Goal: Contribute content: Add original content to the website for others to see

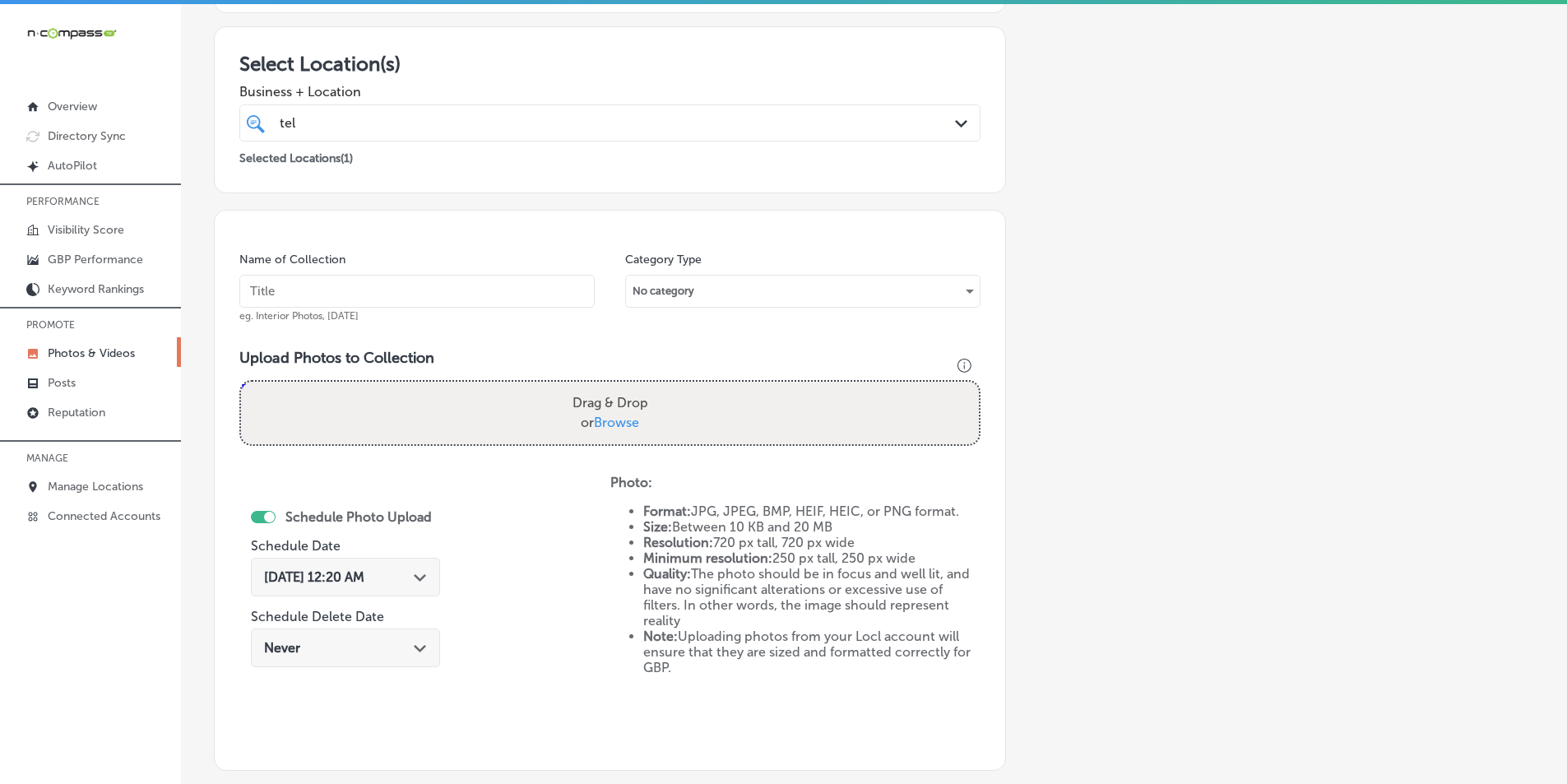
scroll to position [216, 0]
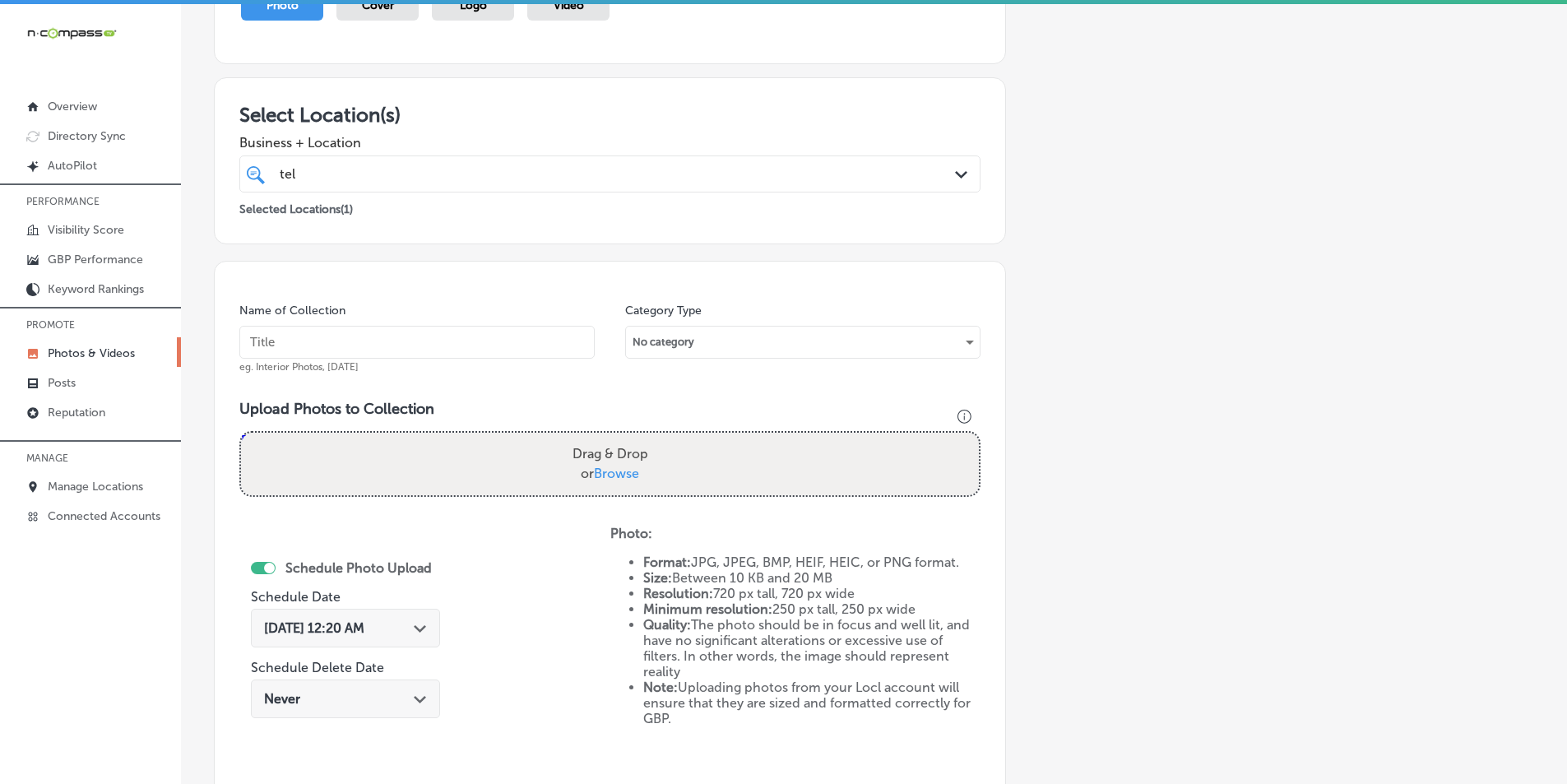
click at [342, 338] on input "text" at bounding box center [417, 342] width 355 height 33
paste input "grocery store"
type input "grocery store"
click at [369, 446] on div "Drag & Drop or Browse" at bounding box center [610, 463] width 738 height 63
click at [241, 432] on input "Drag & Drop or Browse" at bounding box center [610, 435] width 738 height 5
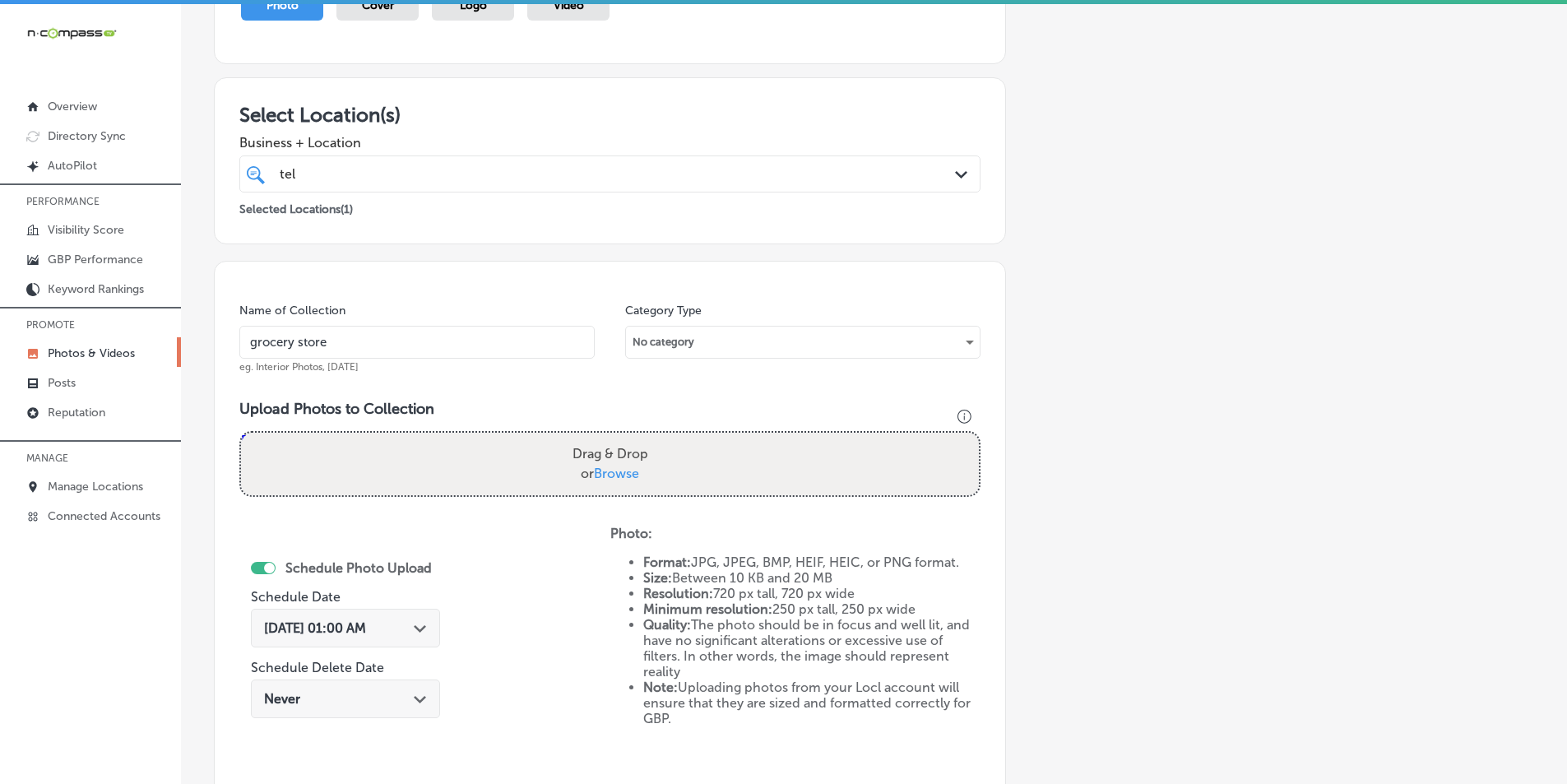
type input "C:\fakepath\Screenshot [DATE] 234343.png"
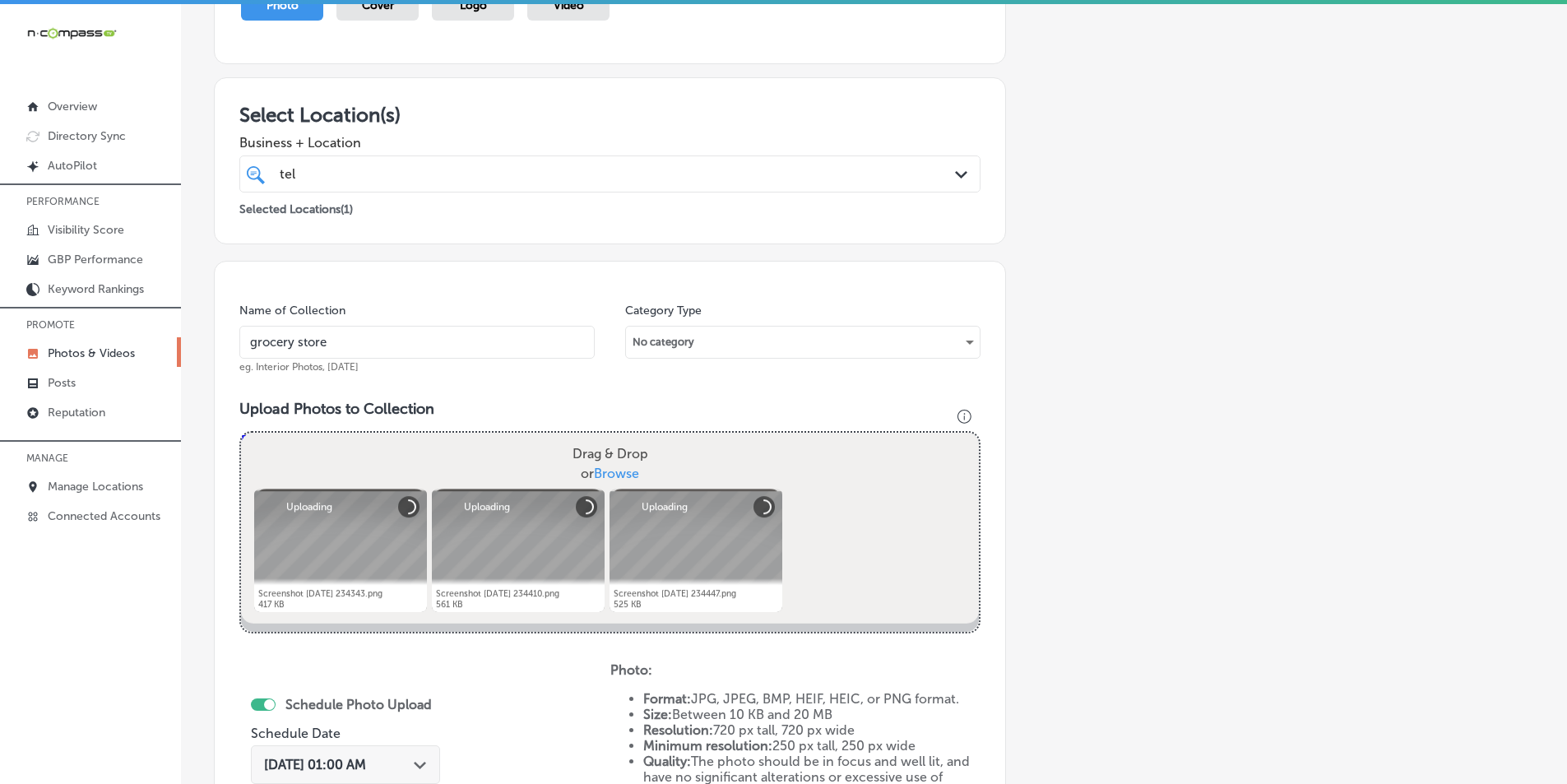
scroll to position [381, 0]
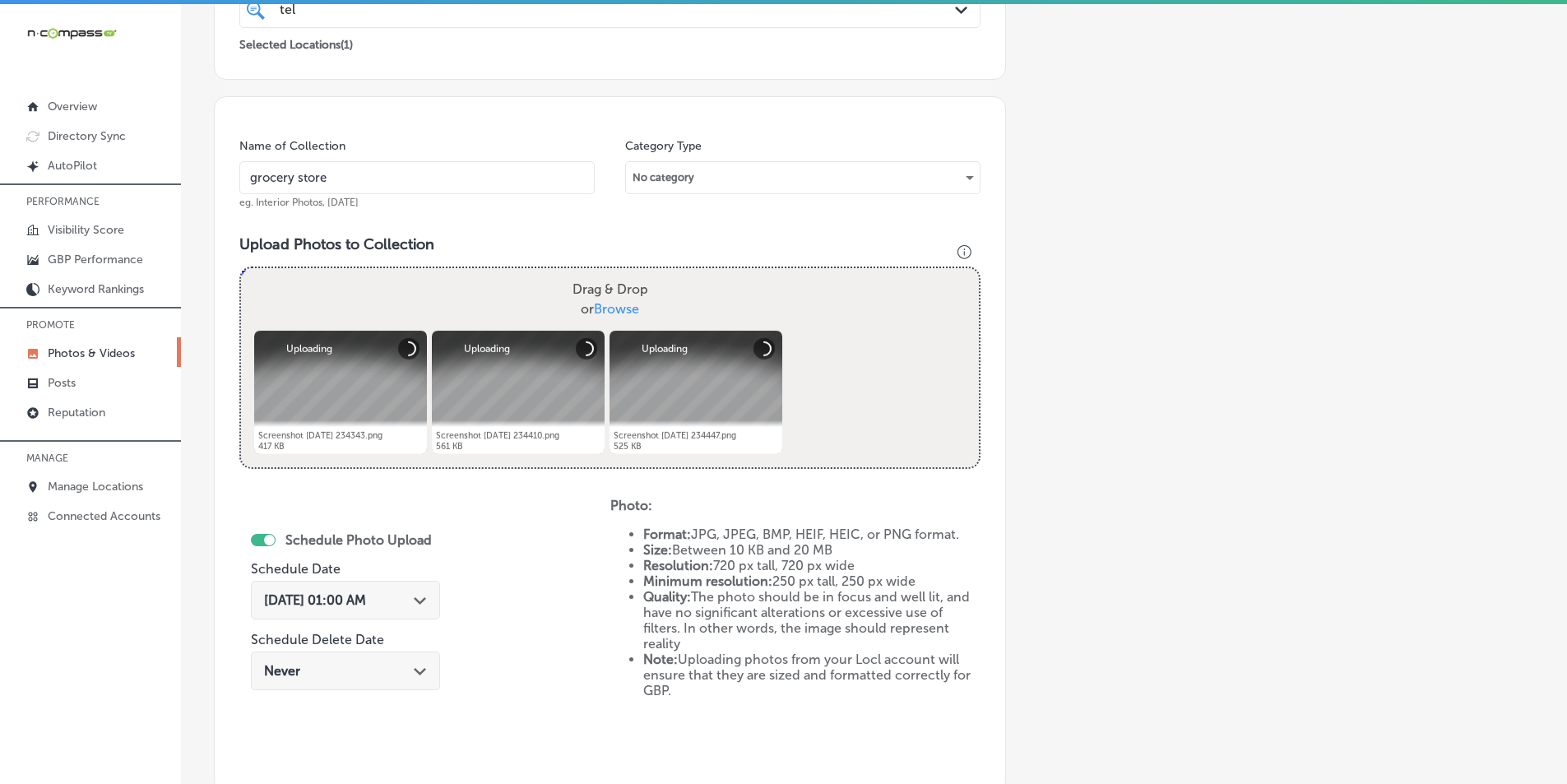
click at [456, 296] on div "Drag & Drop or Browse" at bounding box center [610, 299] width 738 height 63
click at [241, 268] on input "Drag & Drop or Browse" at bounding box center [610, 271] width 738 height 5
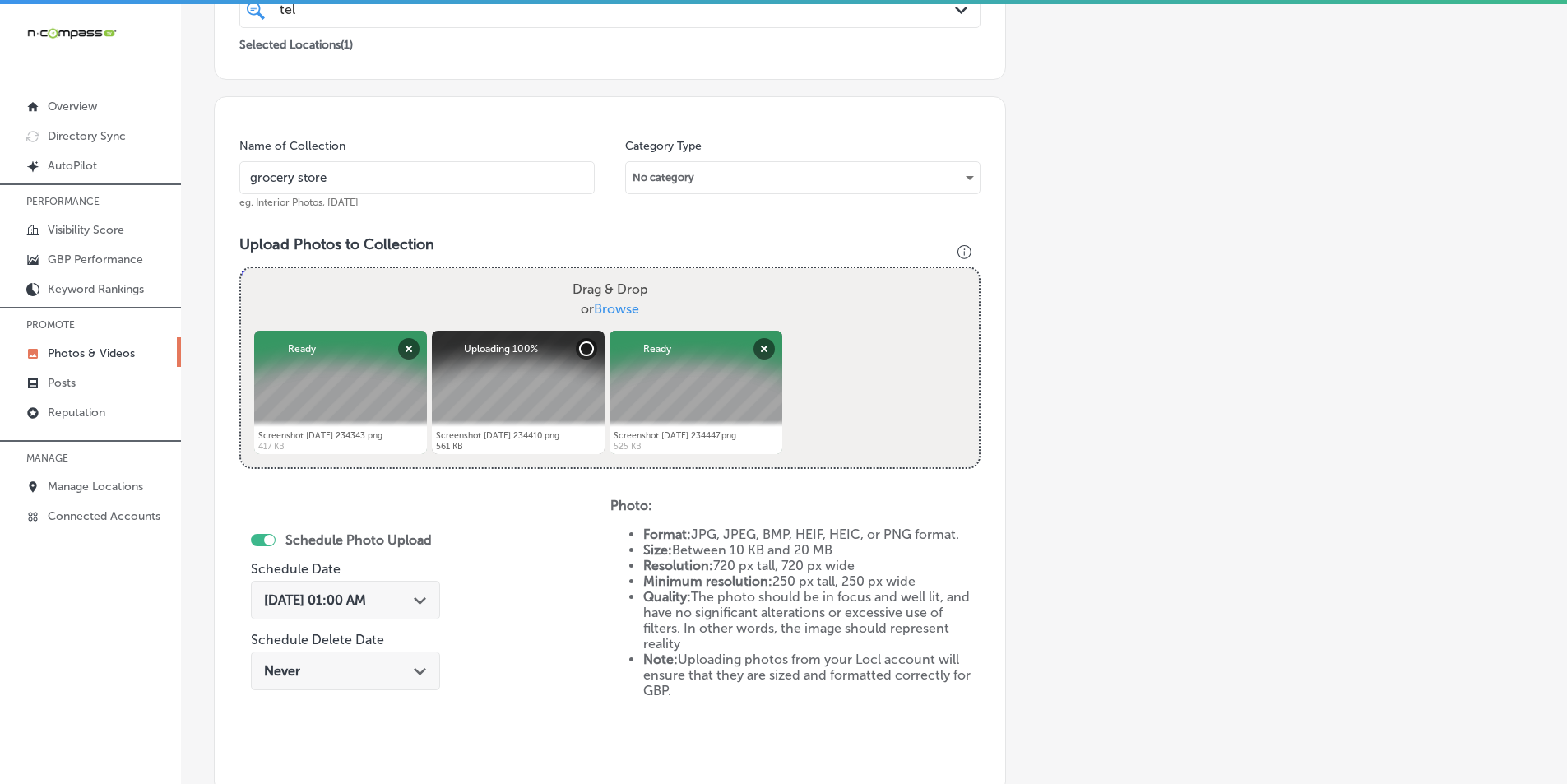
type input "C:\fakepath\Screenshot [DATE] 234514.png"
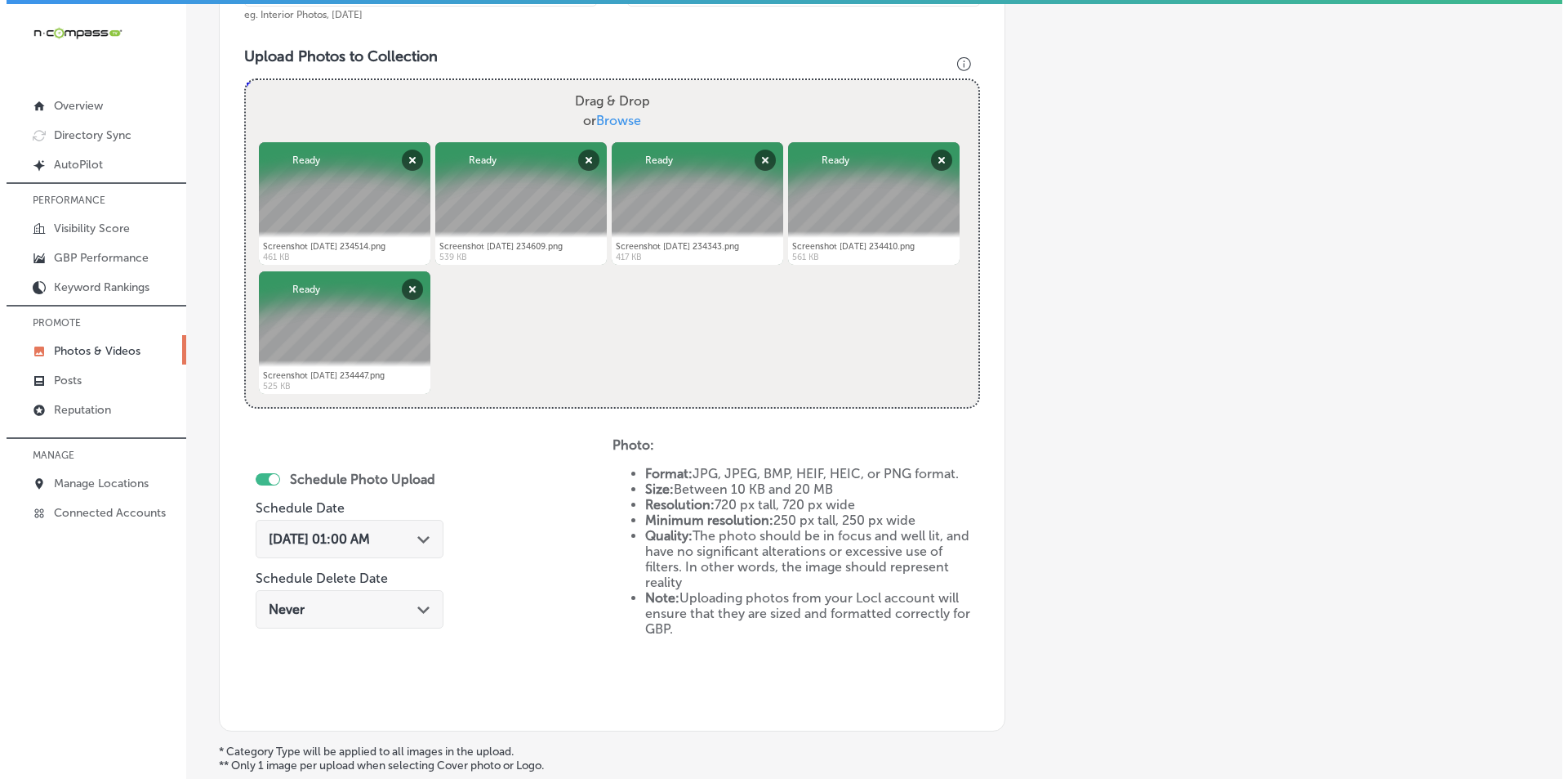
scroll to position [623, 0]
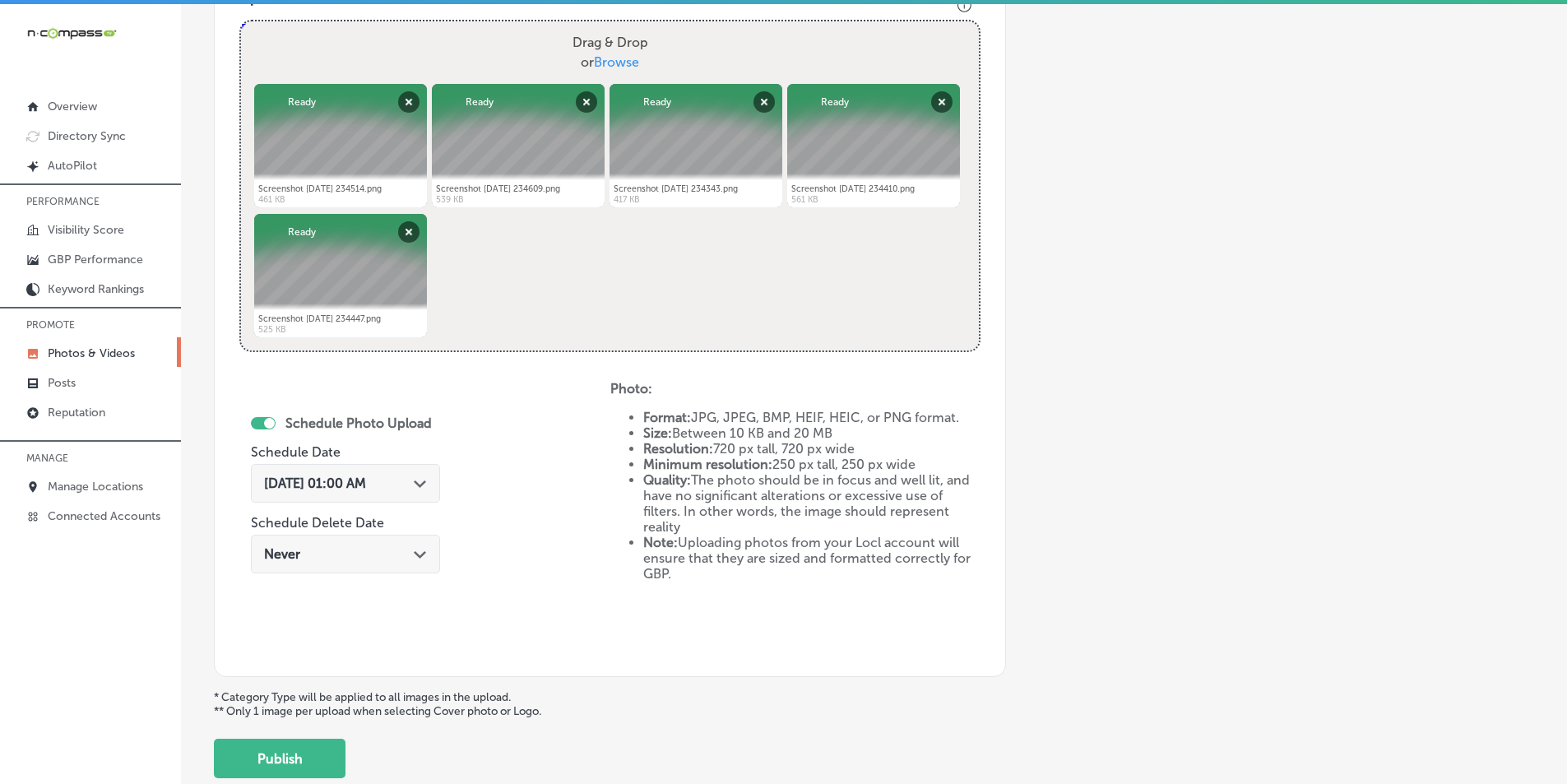
click at [410, 487] on div "[DATE] 01:00 AM Path Created with Sketch." at bounding box center [345, 482] width 163 height 16
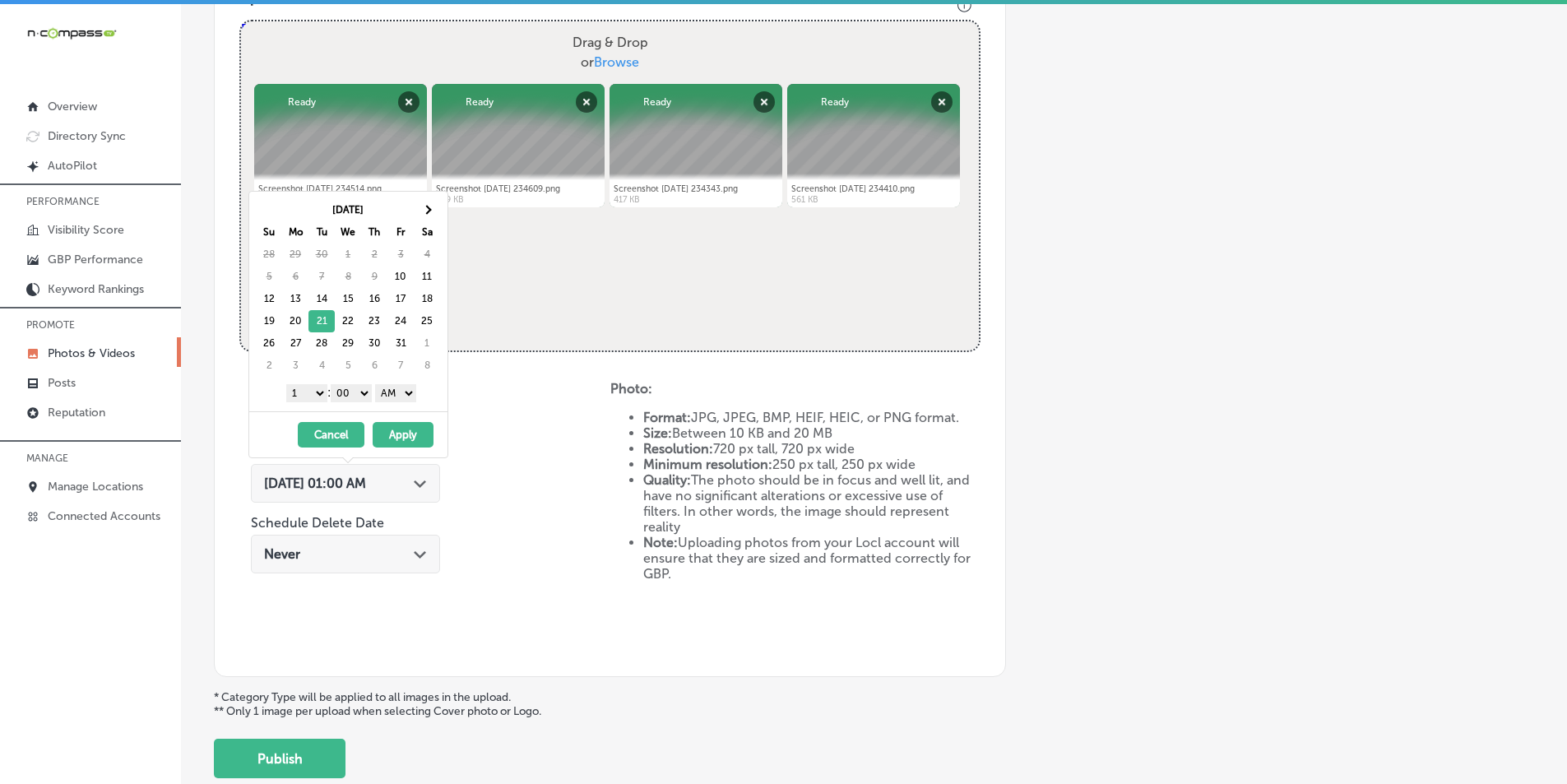
click at [315, 394] on select "1 2 3 4 5 6 7 8 9 10 11 12" at bounding box center [307, 393] width 41 height 18
click at [416, 391] on select "AM PM" at bounding box center [396, 393] width 41 height 18
click at [396, 429] on button "Apply" at bounding box center [403, 435] width 61 height 25
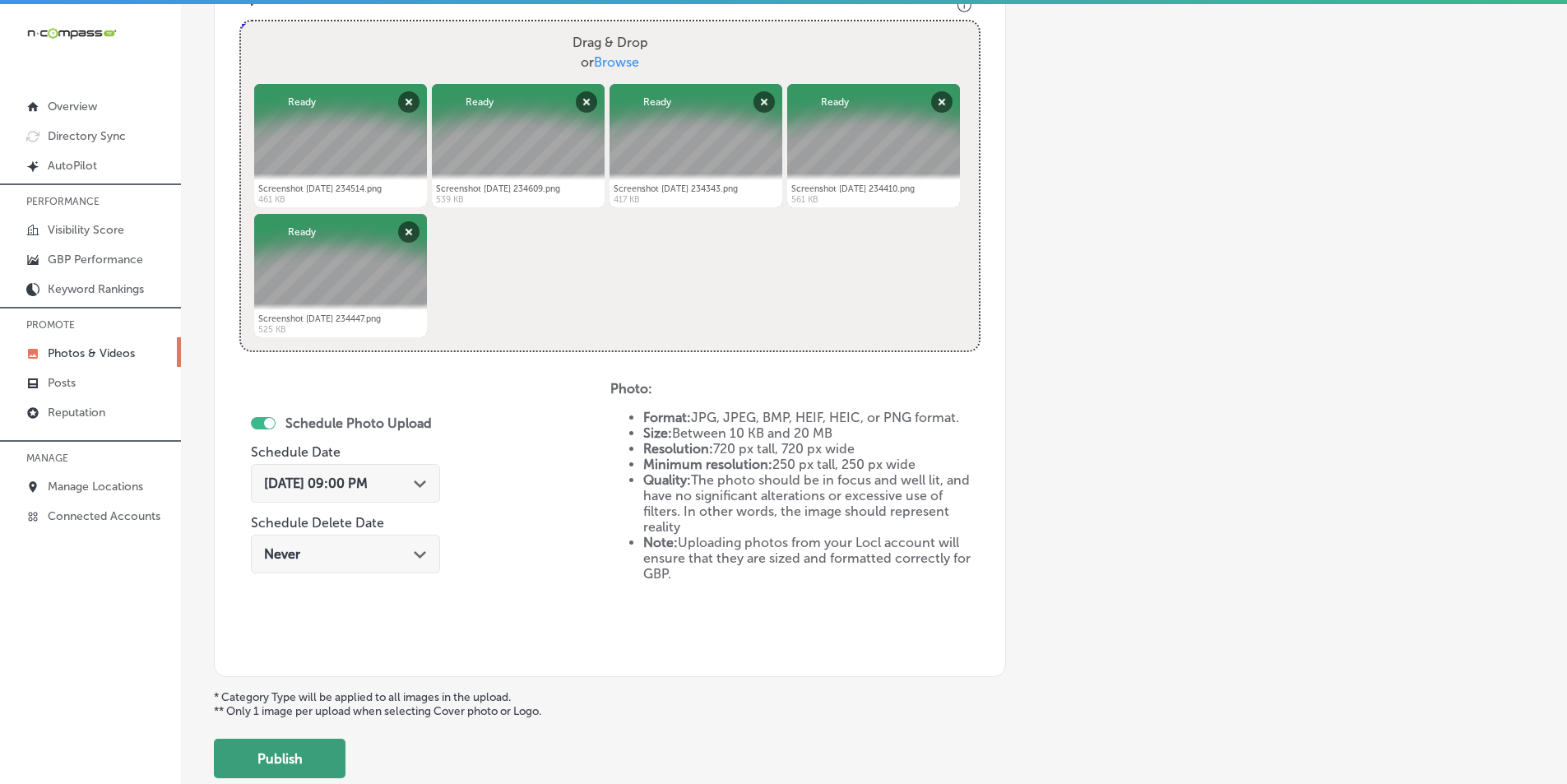
click at [295, 756] on button "Publish" at bounding box center [279, 758] width 132 height 39
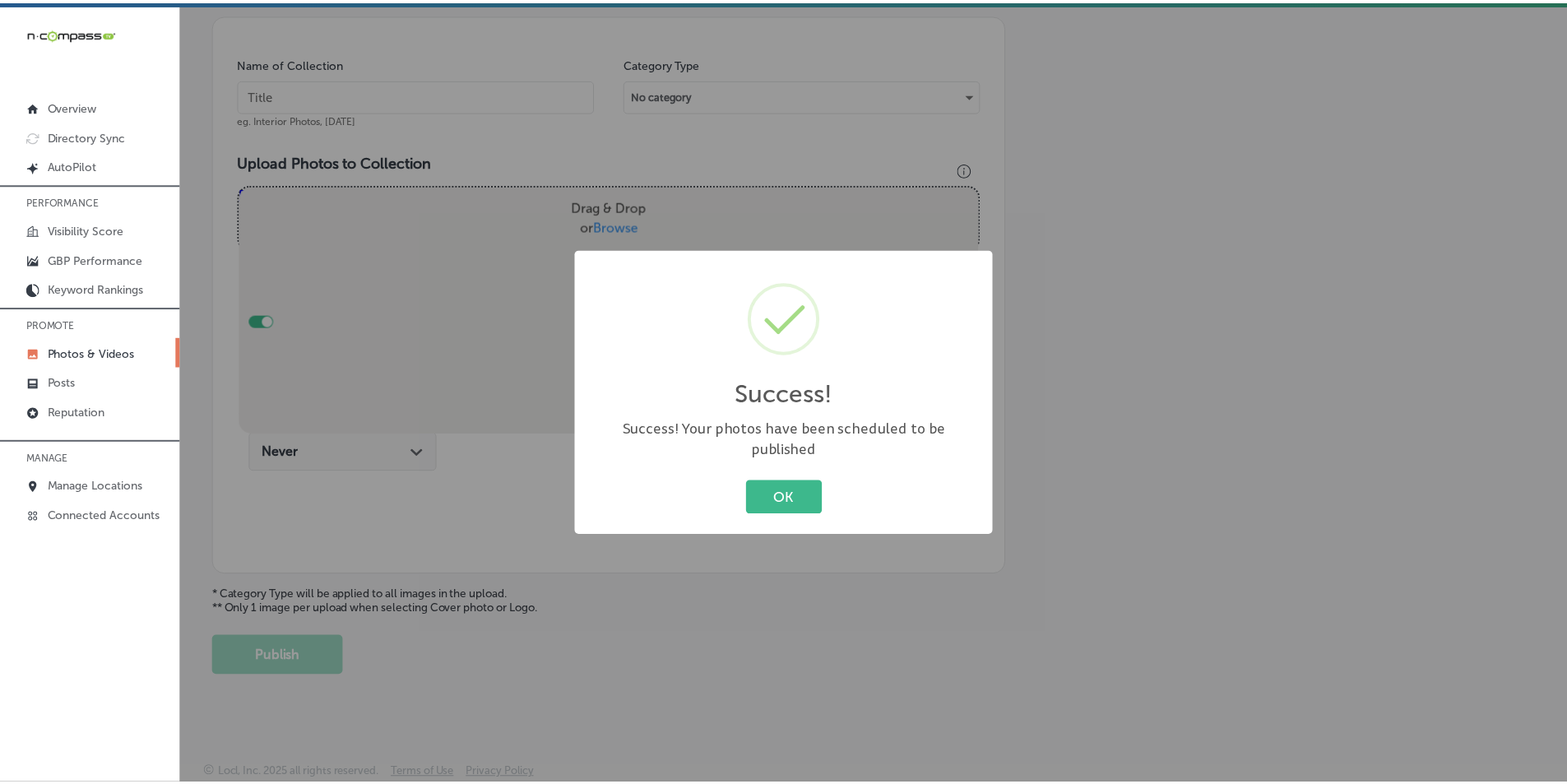
scroll to position [463, 0]
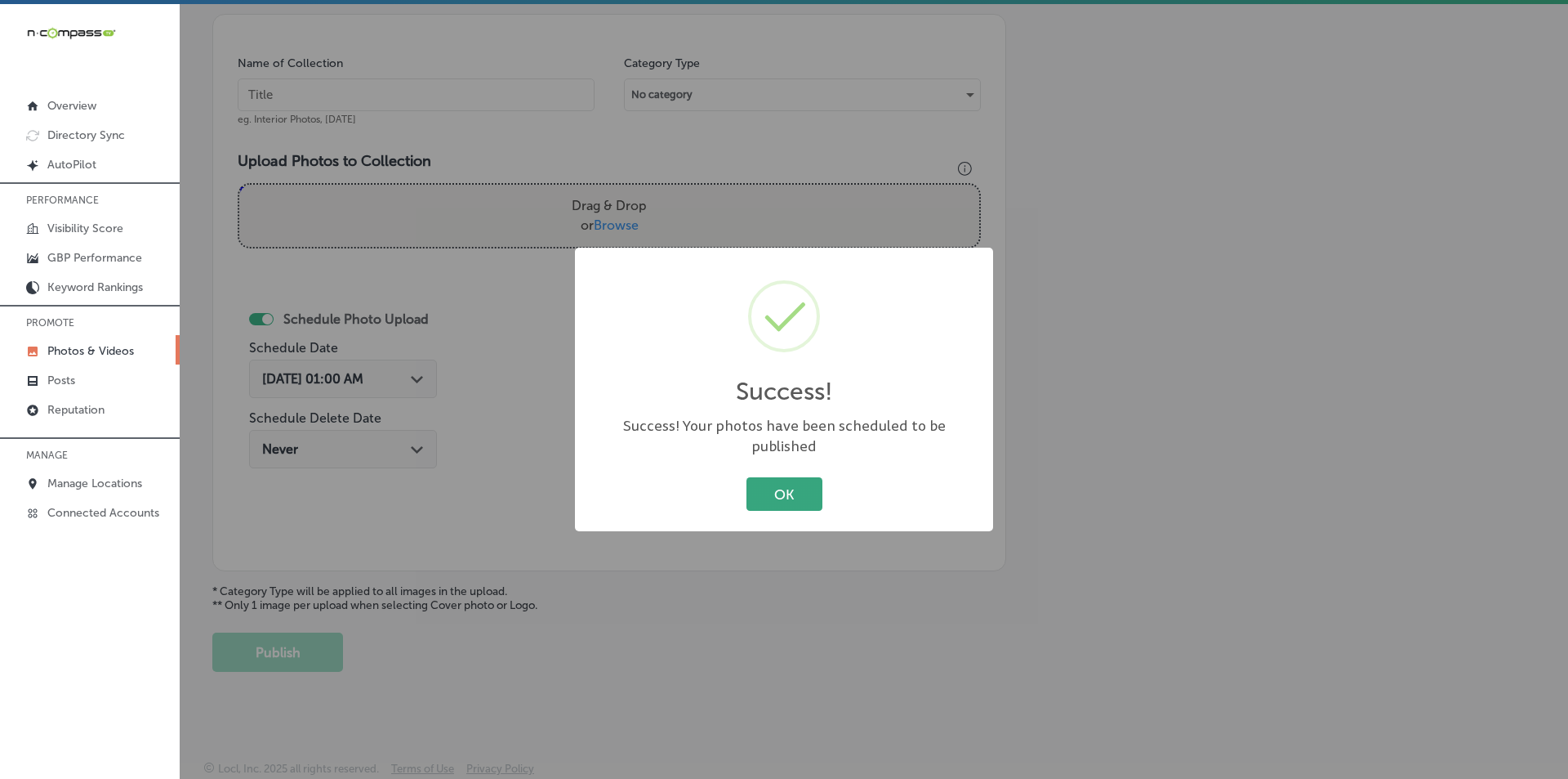
click at [770, 484] on button "OK" at bounding box center [784, 494] width 76 height 33
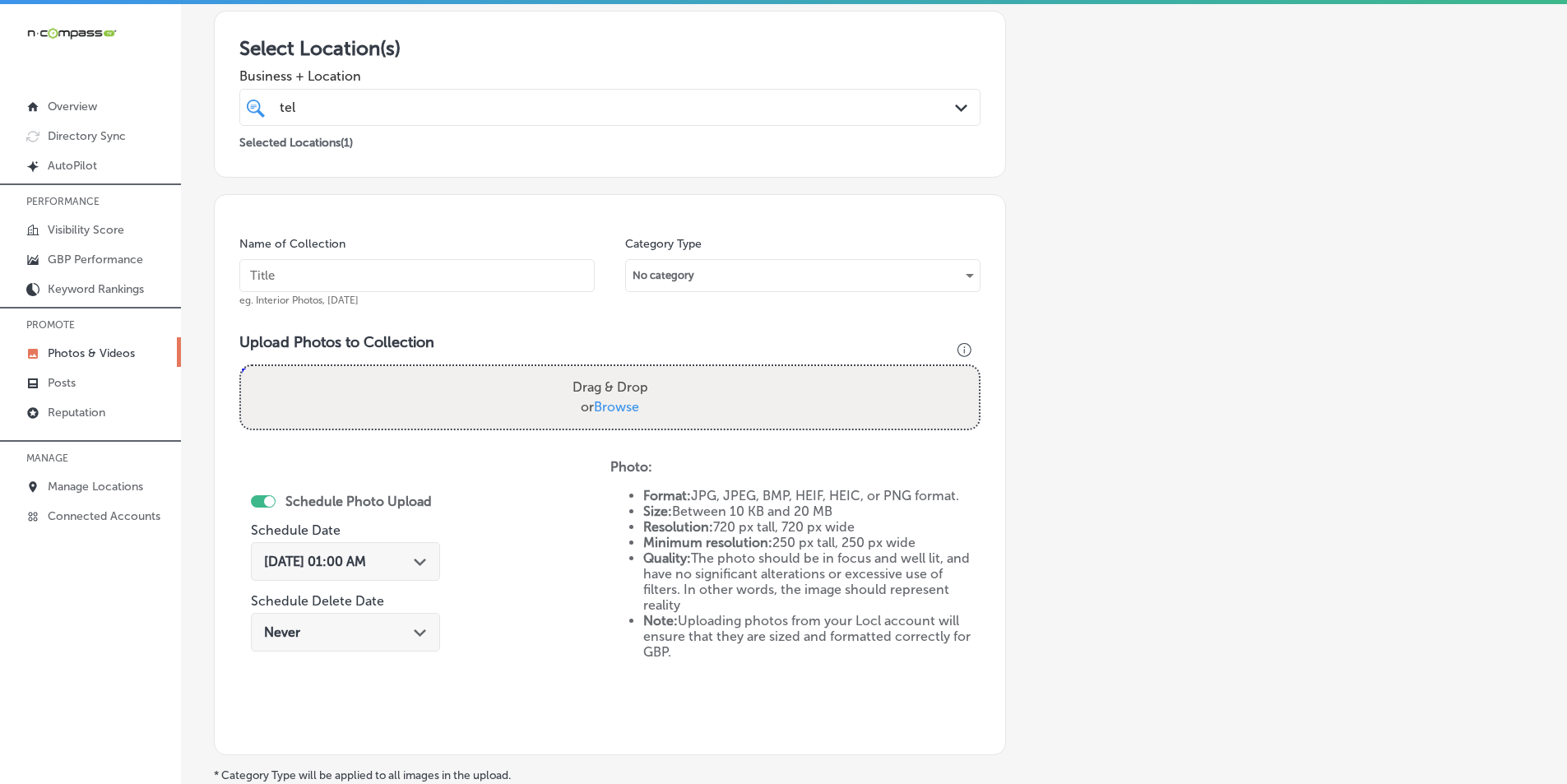
scroll to position [216, 0]
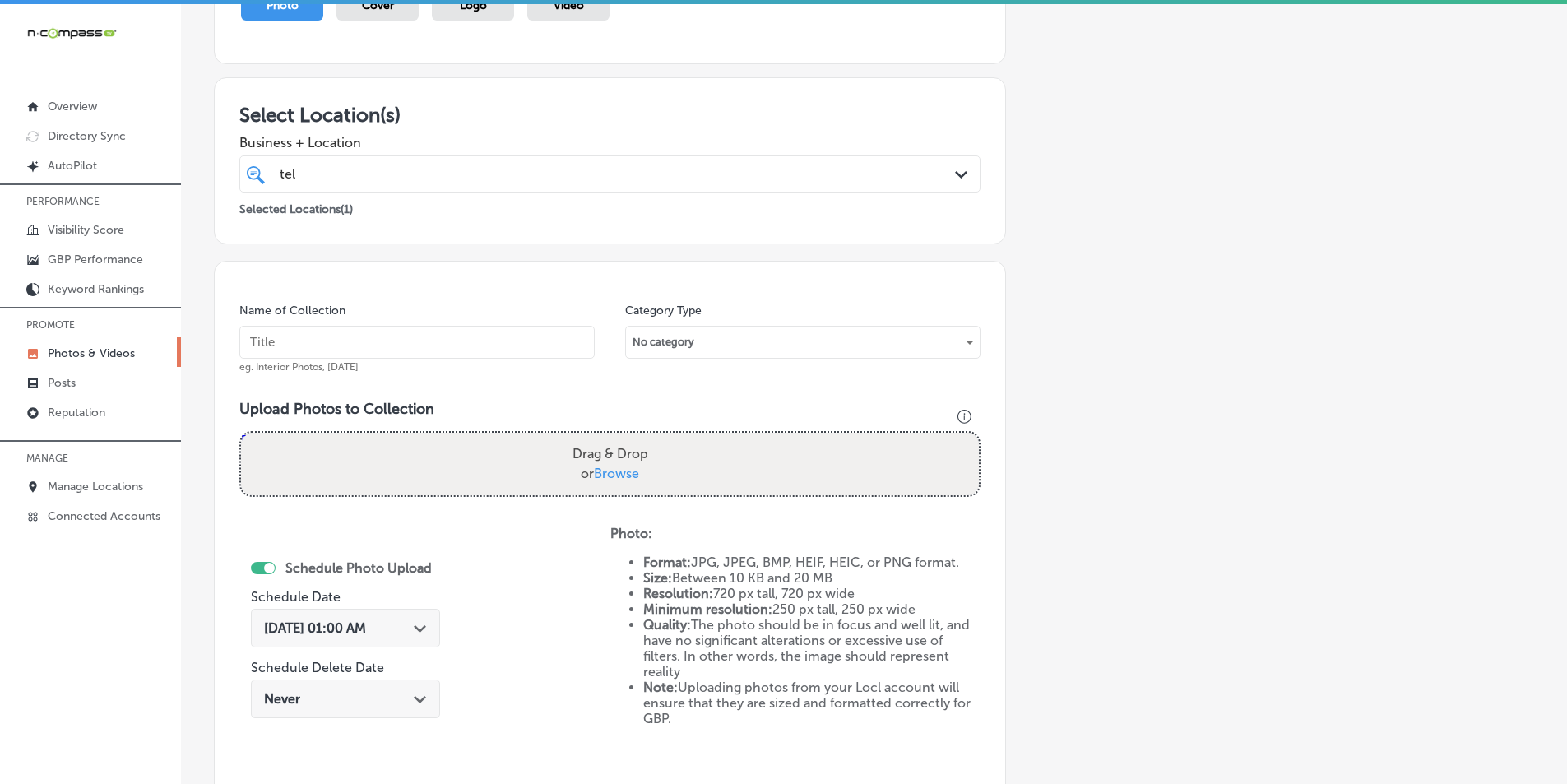
click at [370, 341] on input "text" at bounding box center [417, 342] width 355 height 33
paste input "truffles"
type input "truffles"
click at [349, 462] on div "Drag & Drop or Browse" at bounding box center [610, 463] width 738 height 63
click at [241, 432] on input "Drag & Drop or Browse" at bounding box center [610, 435] width 738 height 5
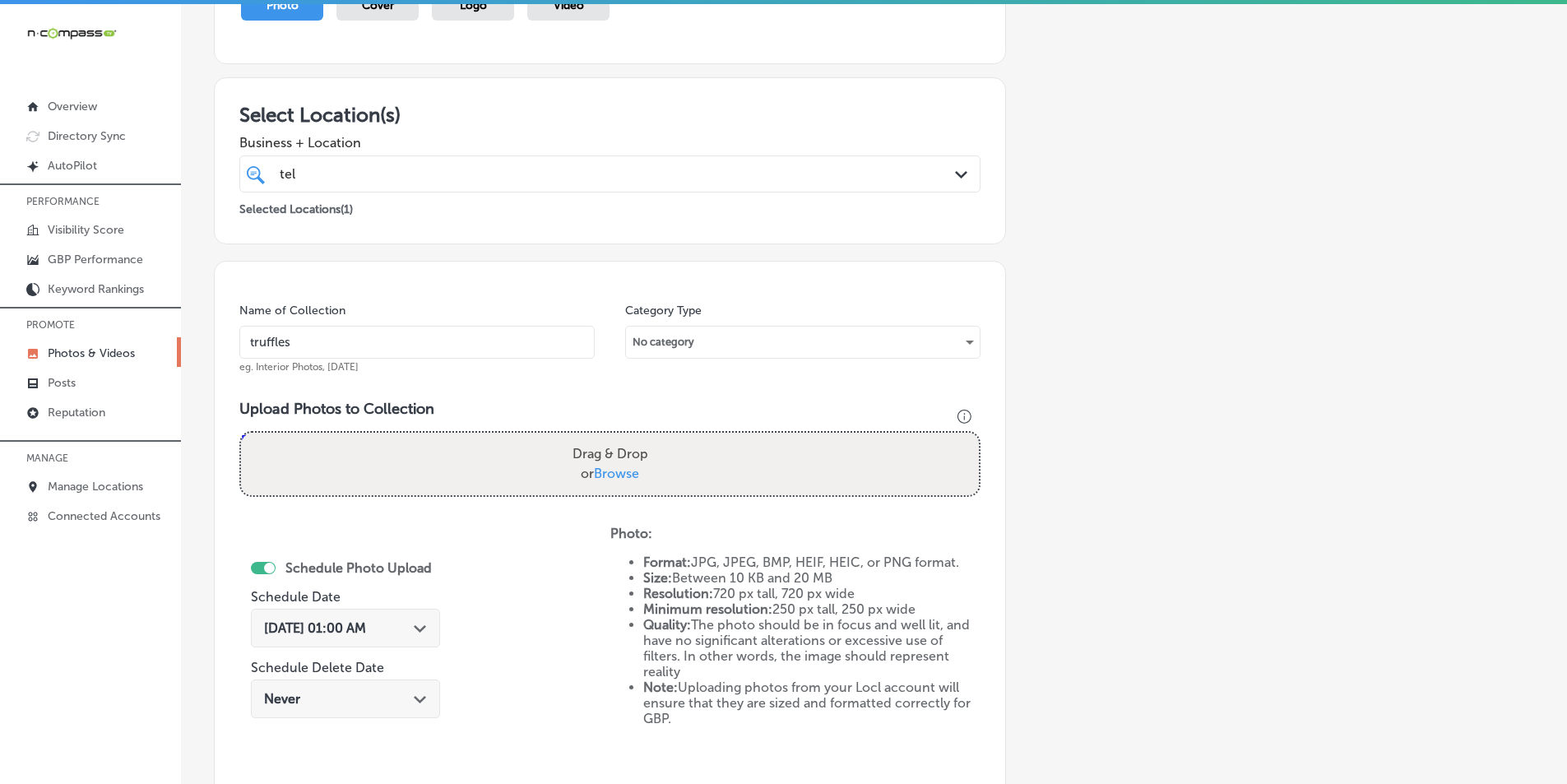
type input "C:\fakepath\Screenshot [DATE] 234648.png"
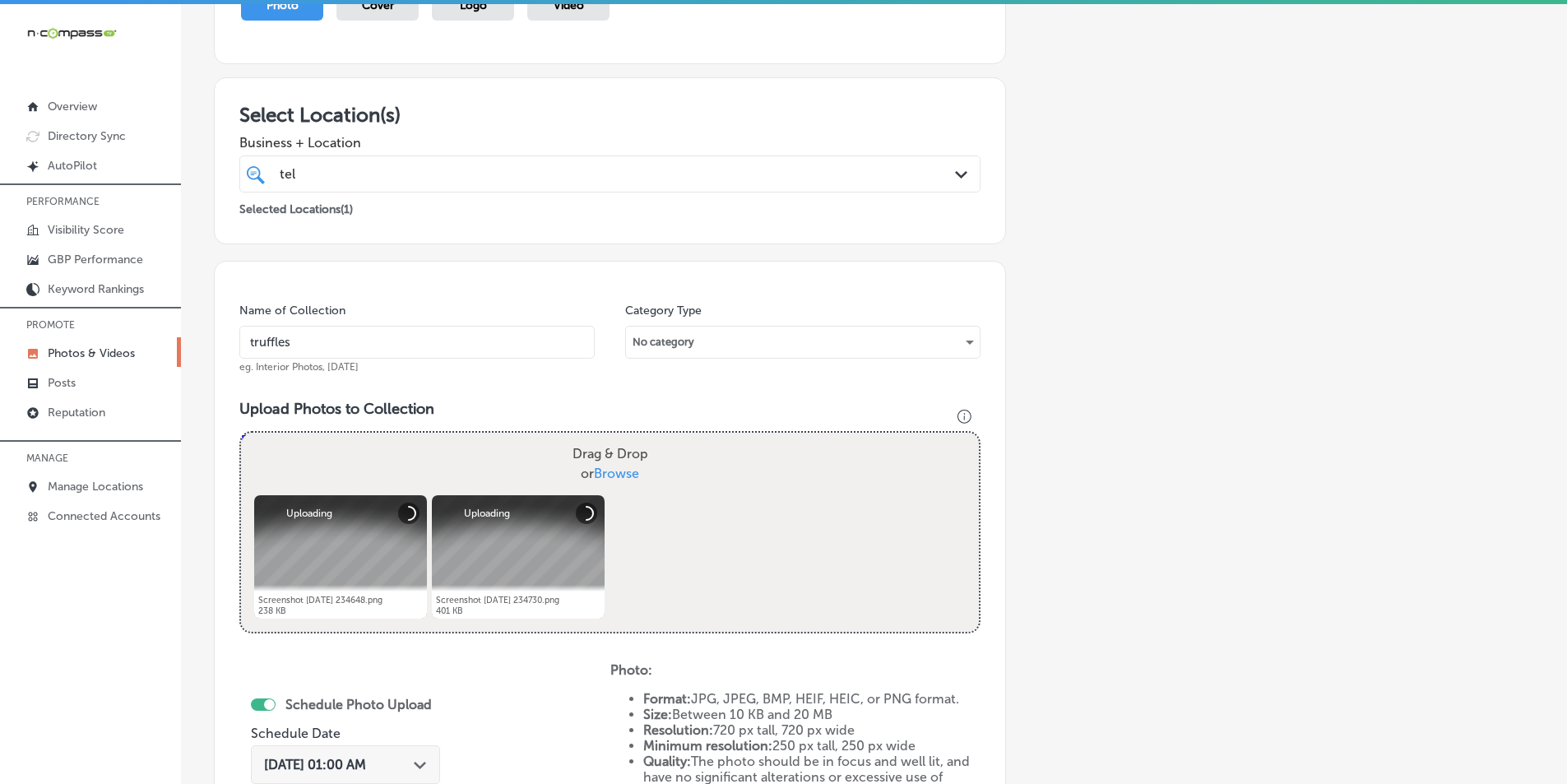
click at [442, 459] on div "Drag & Drop or Browse" at bounding box center [610, 463] width 738 height 63
click at [241, 432] on input "Drag & Drop or Browse" at bounding box center [610, 435] width 738 height 5
type input "C:\fakepath\536290108_1326356079499307_2722423193654438114_n.jpg"
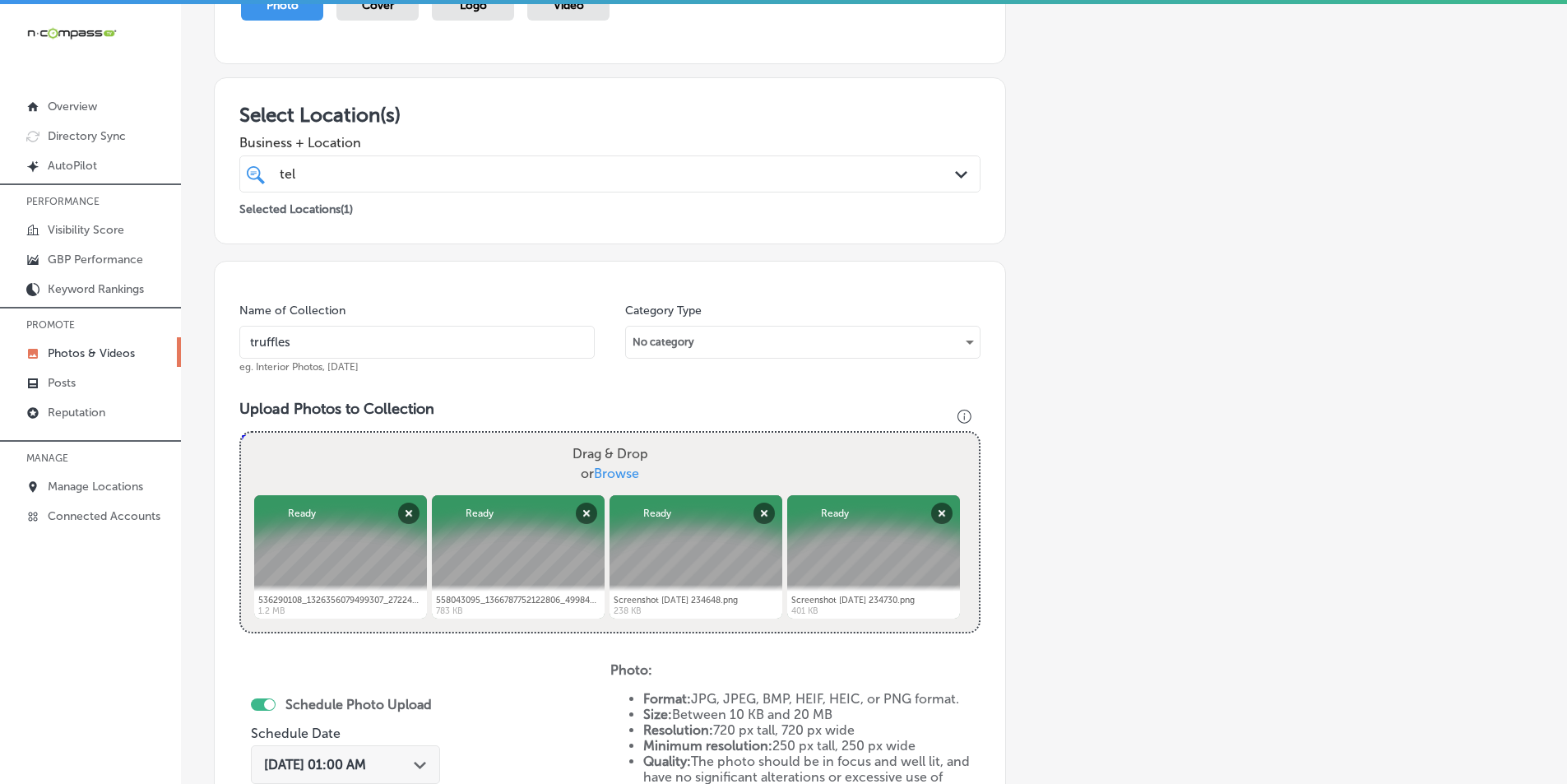
click at [417, 448] on div "Drag & Drop or Browse" at bounding box center [610, 463] width 738 height 63
click at [241, 432] on input "Drag & Drop or Browse" at bounding box center [610, 435] width 738 height 5
type input "C:\fakepath\557597627_1368895141912067_427290014647164775_n.jpg"
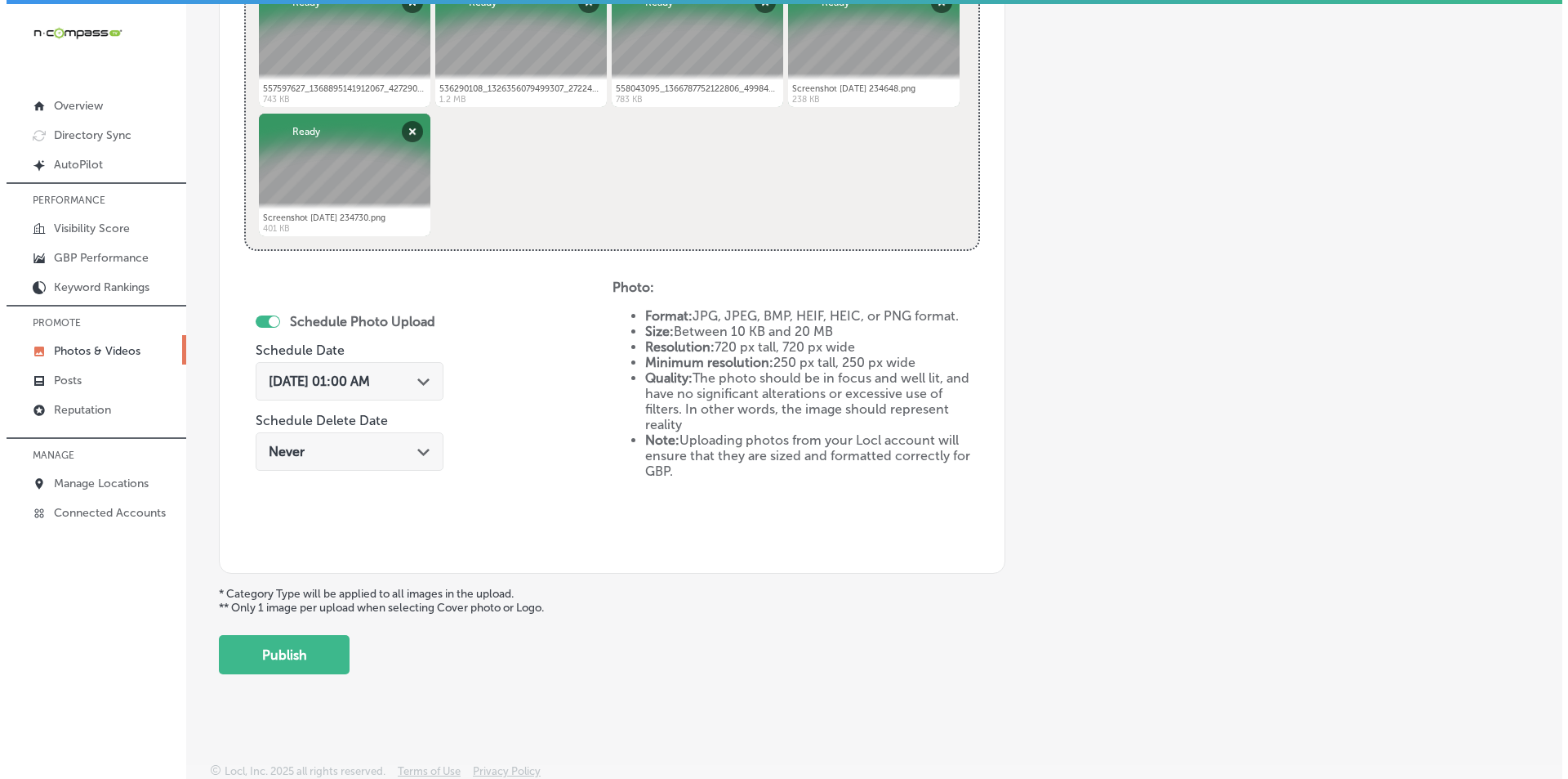
scroll to position [725, 0]
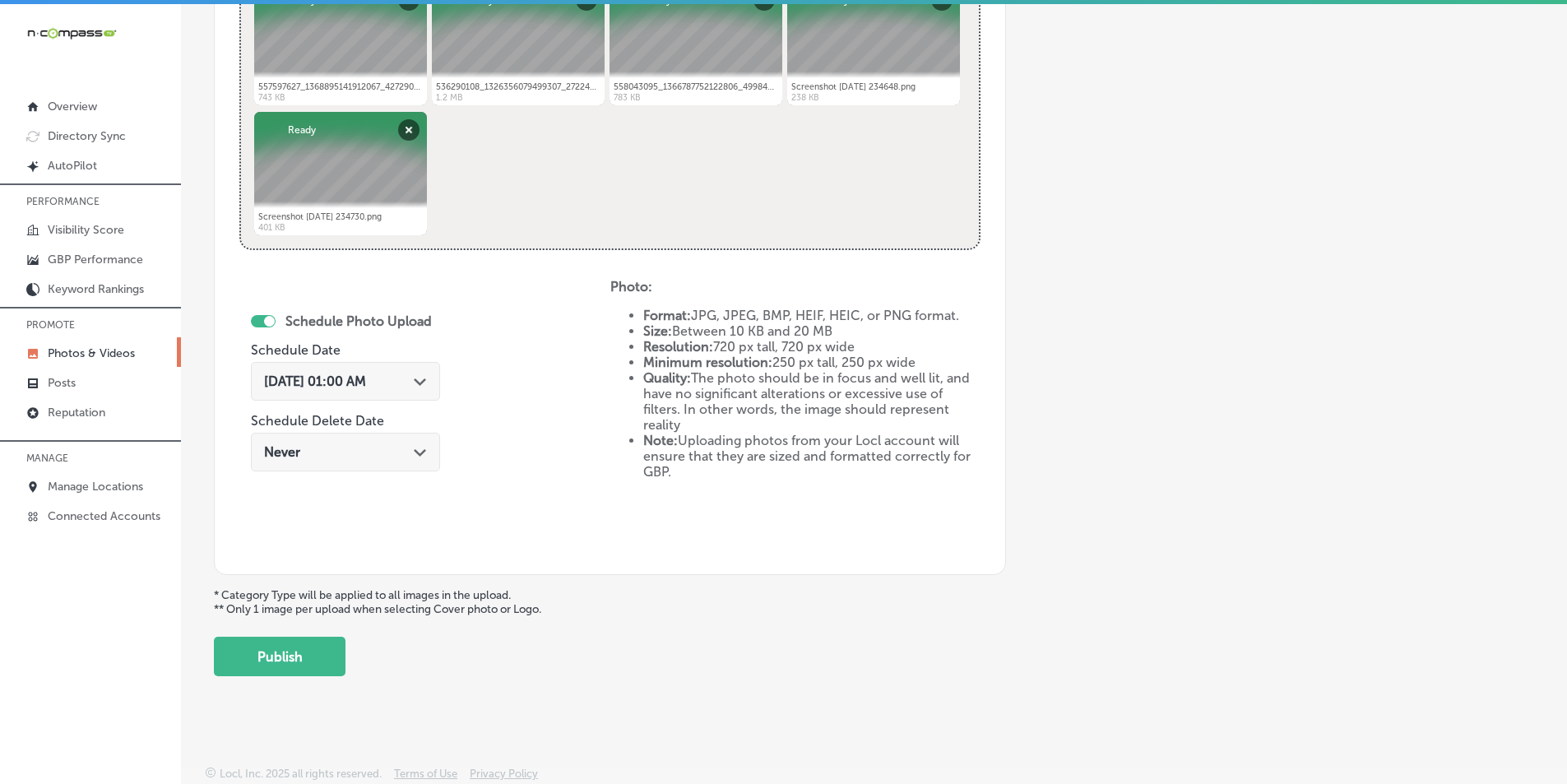
click at [422, 379] on icon "Path Created with Sketch." at bounding box center [420, 382] width 13 height 8
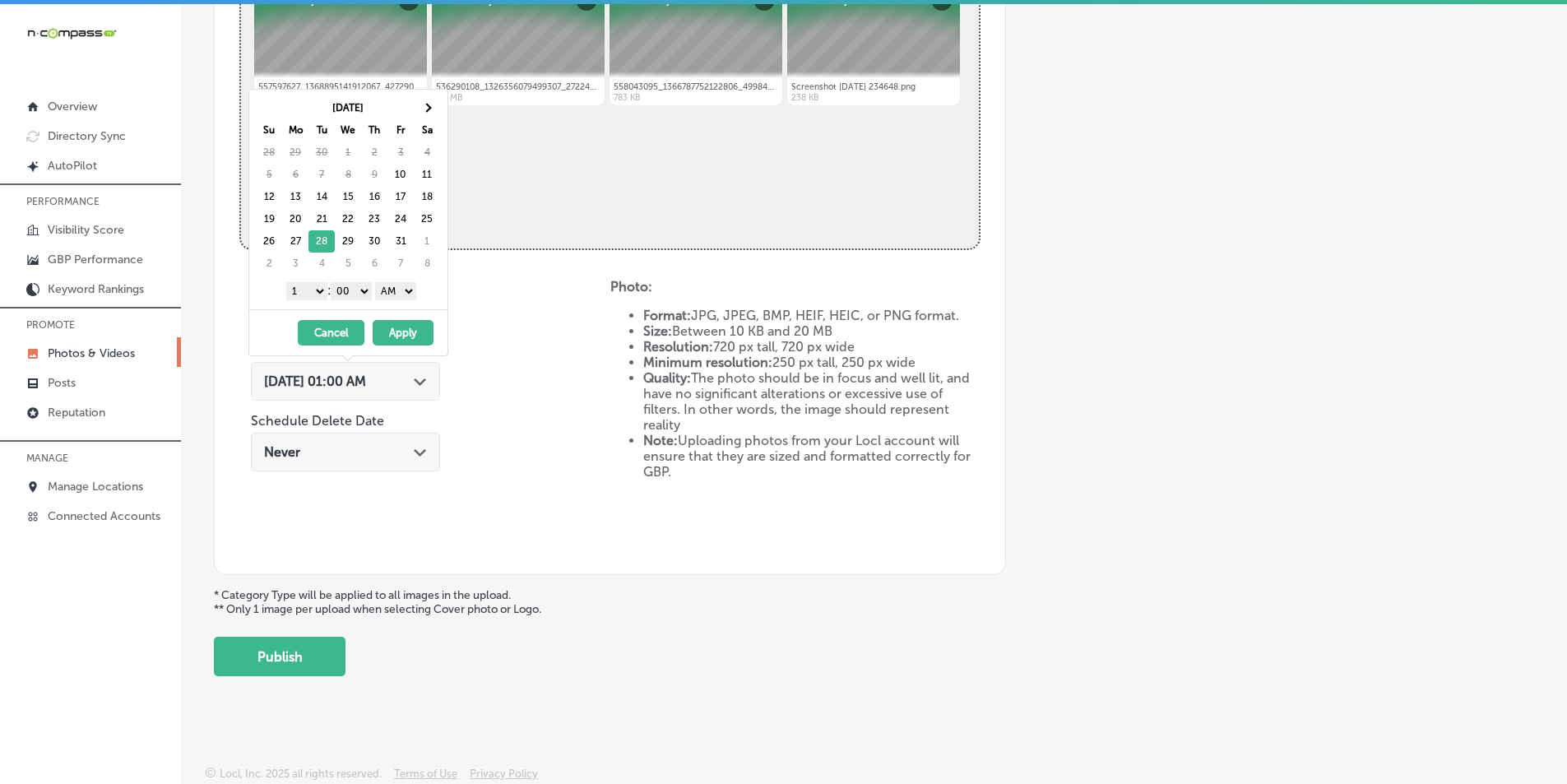
click at [314, 289] on select "1 2 3 4 5 6 7 8 9 10 11 12" at bounding box center [307, 291] width 41 height 18
click at [408, 293] on select "AM PM" at bounding box center [396, 291] width 41 height 18
click at [398, 334] on button "Apply" at bounding box center [403, 333] width 61 height 25
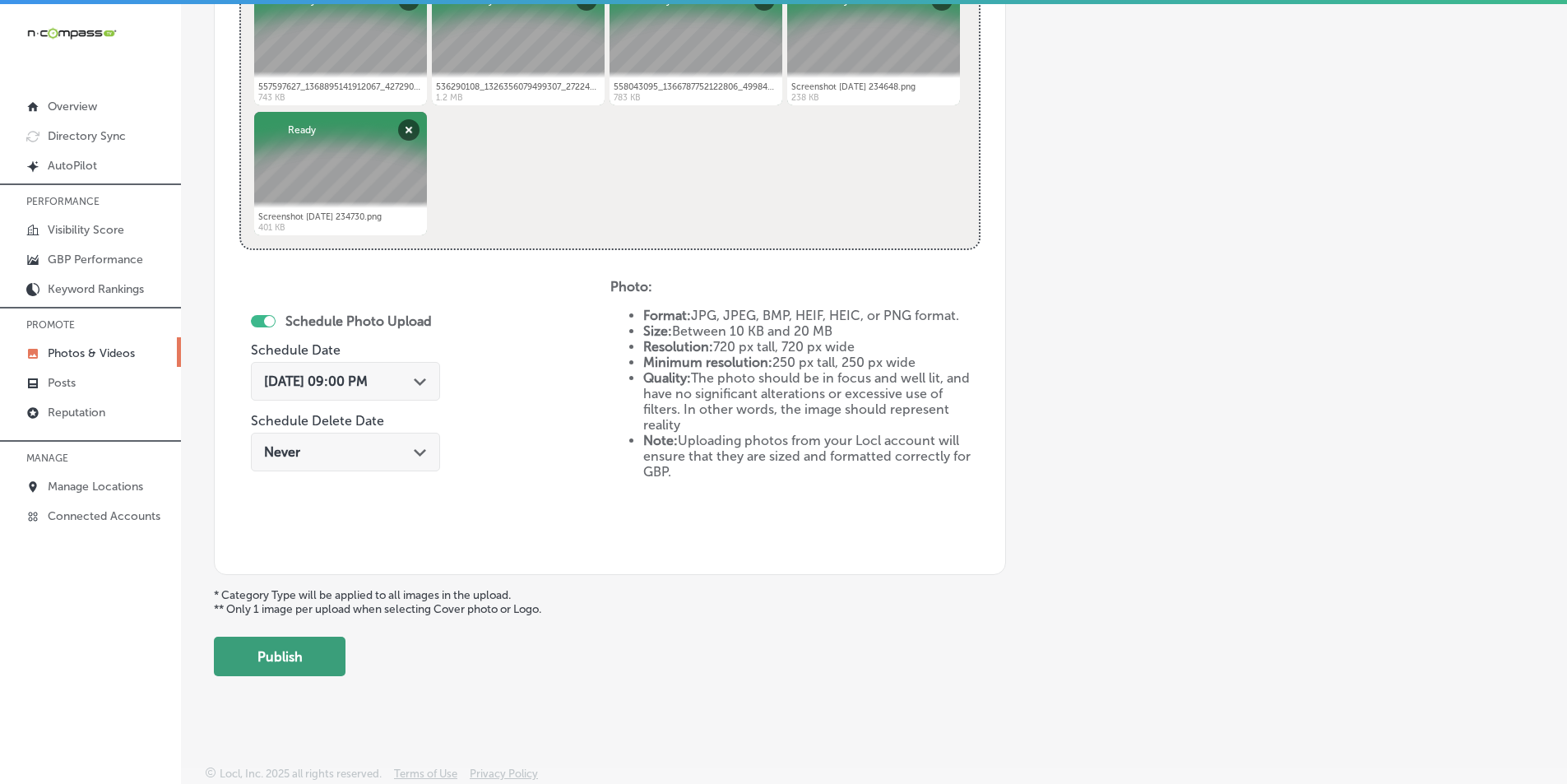
click at [273, 652] on button "Publish" at bounding box center [279, 656] width 132 height 39
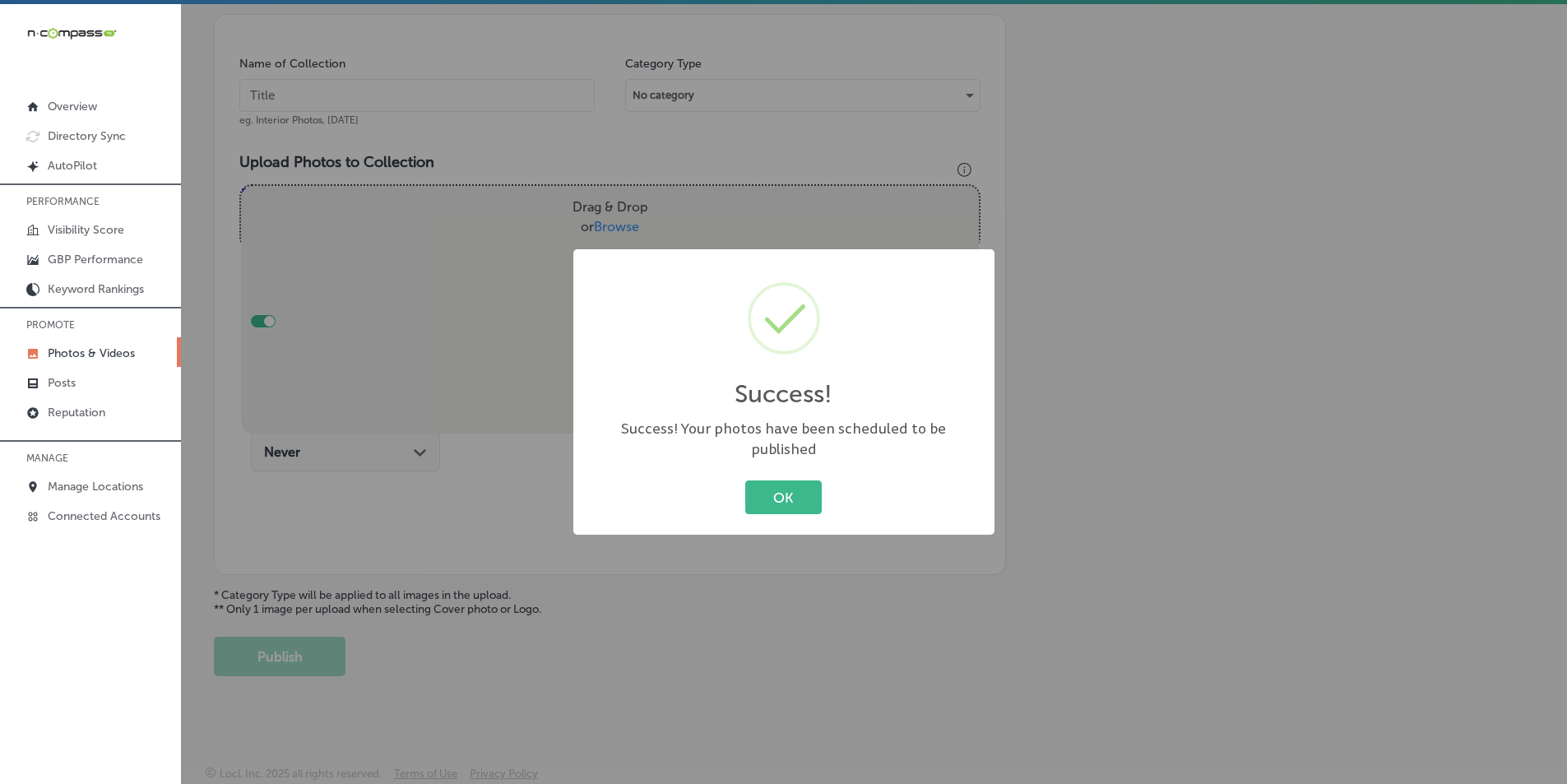
scroll to position [463, 0]
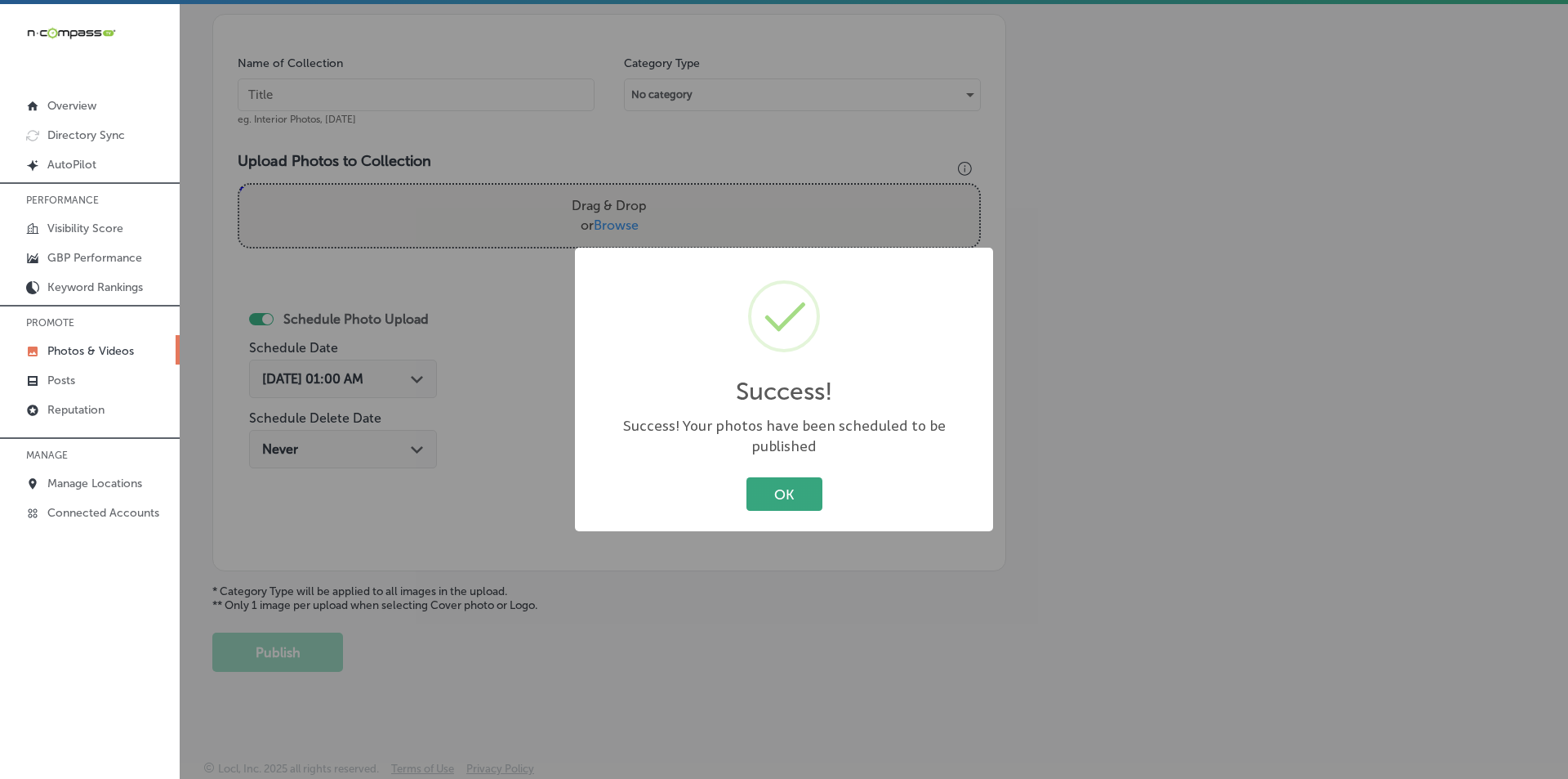
click at [789, 477] on button "OK" at bounding box center [784, 494] width 76 height 33
